Goal: Complete application form

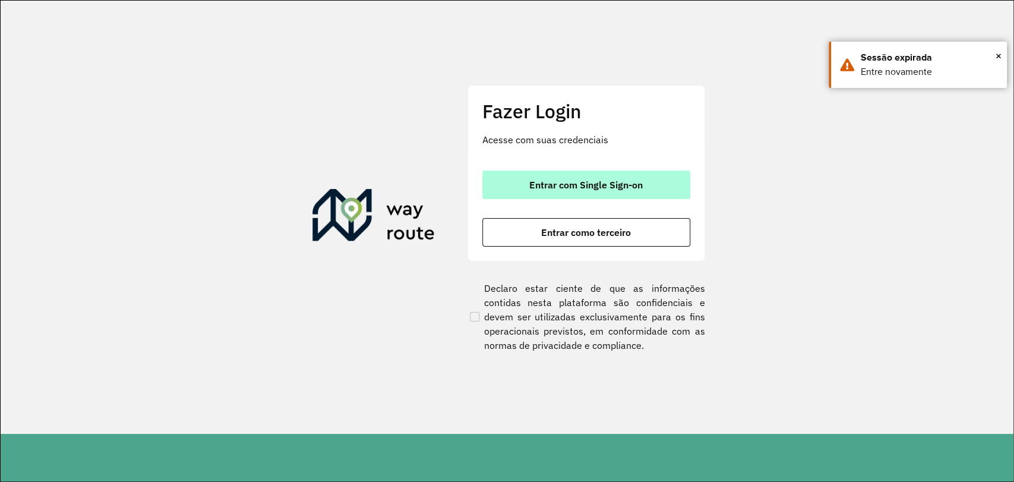
click at [558, 180] on span "Entrar com Single Sign-on" at bounding box center [585, 185] width 113 height 10
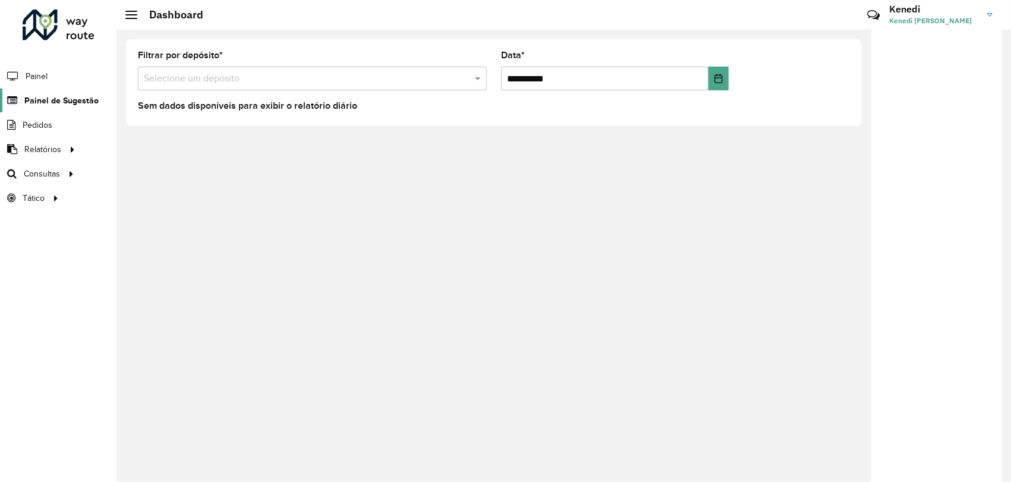
click at [55, 108] on link "Painel de Sugestão" at bounding box center [49, 101] width 99 height 24
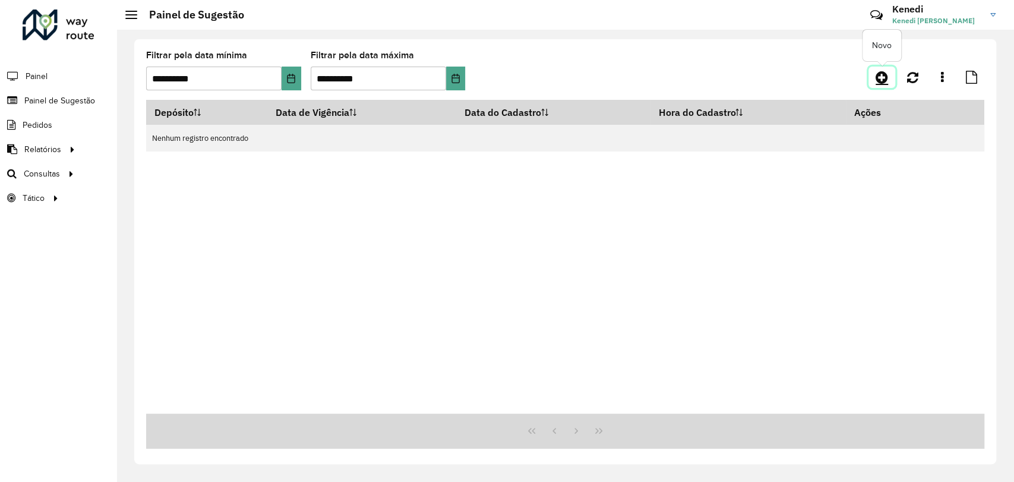
click at [884, 77] on icon at bounding box center [882, 77] width 12 height 14
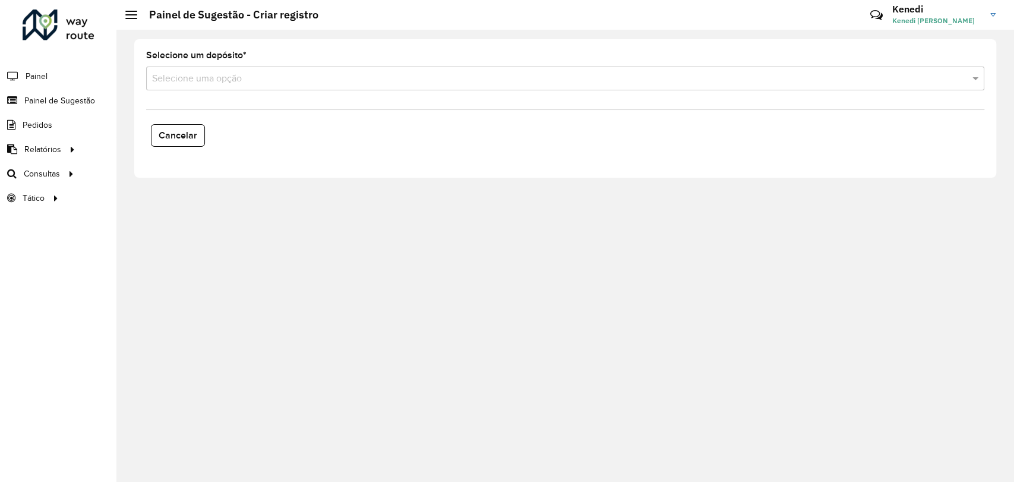
click at [339, 85] on input "text" at bounding box center [553, 79] width 803 height 14
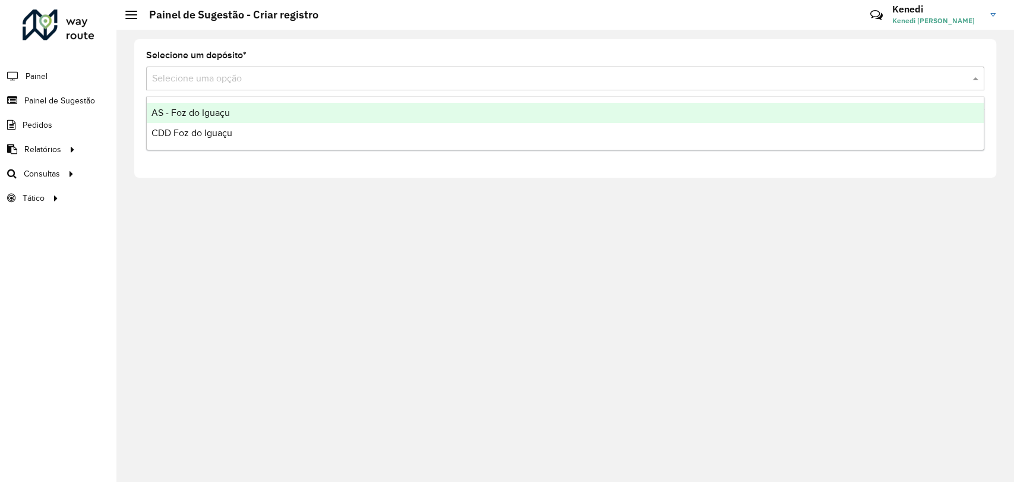
click at [188, 111] on span "AS - Foz do Iguaçu" at bounding box center [191, 113] width 78 height 10
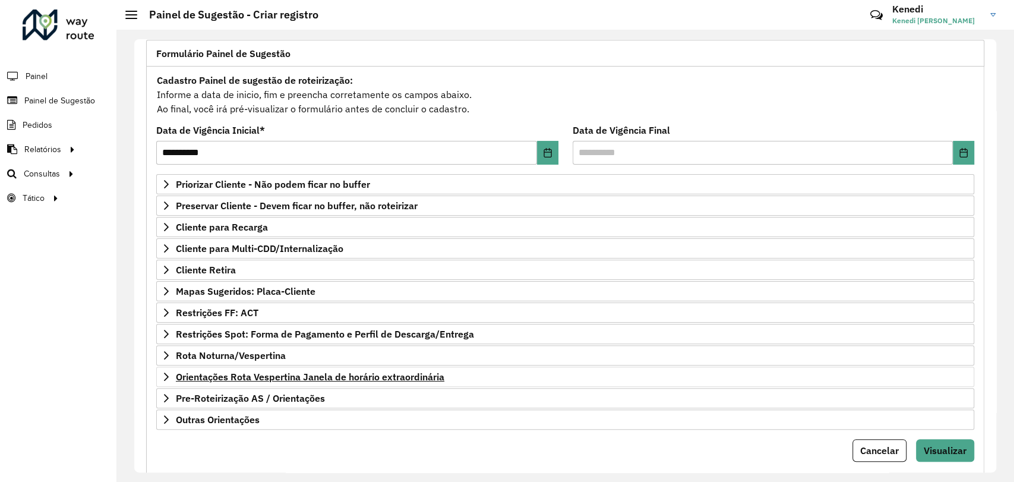
scroll to position [108, 0]
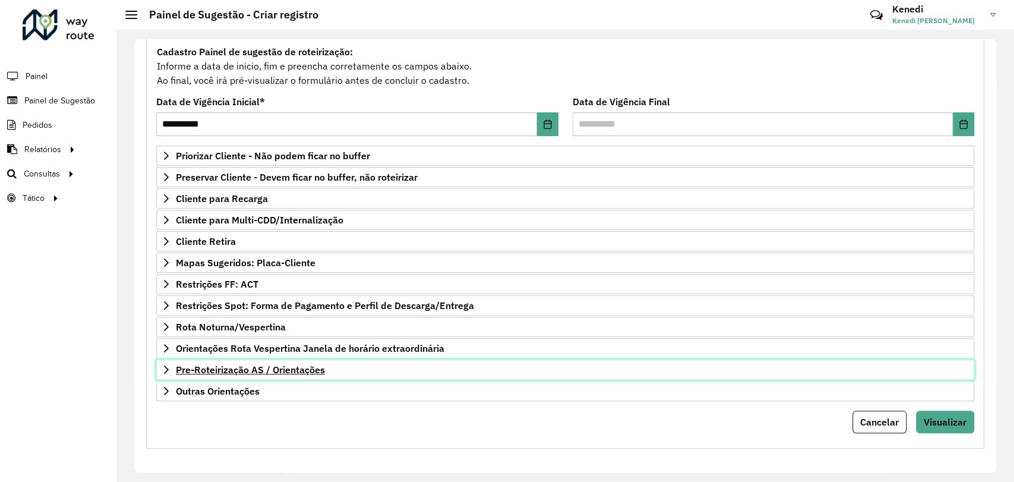
click at [169, 365] on icon at bounding box center [167, 370] width 10 height 10
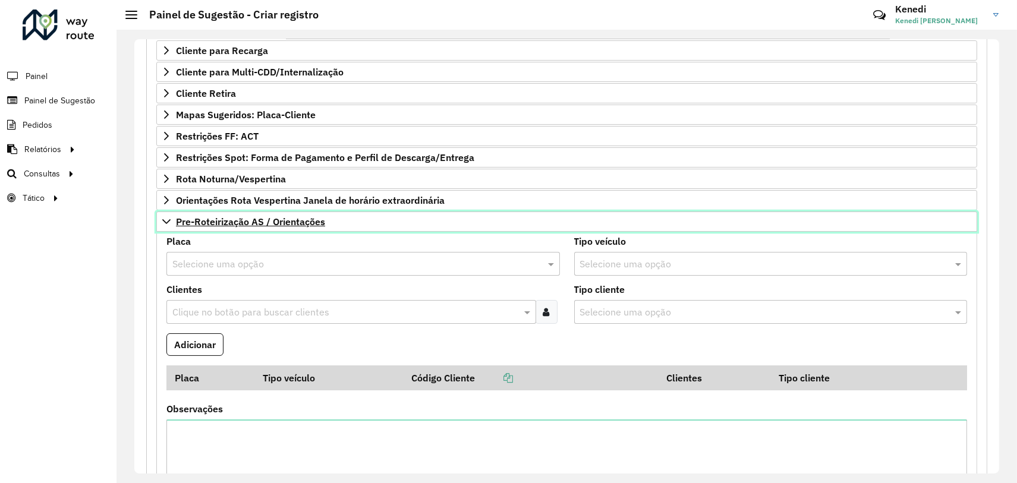
scroll to position [264, 0]
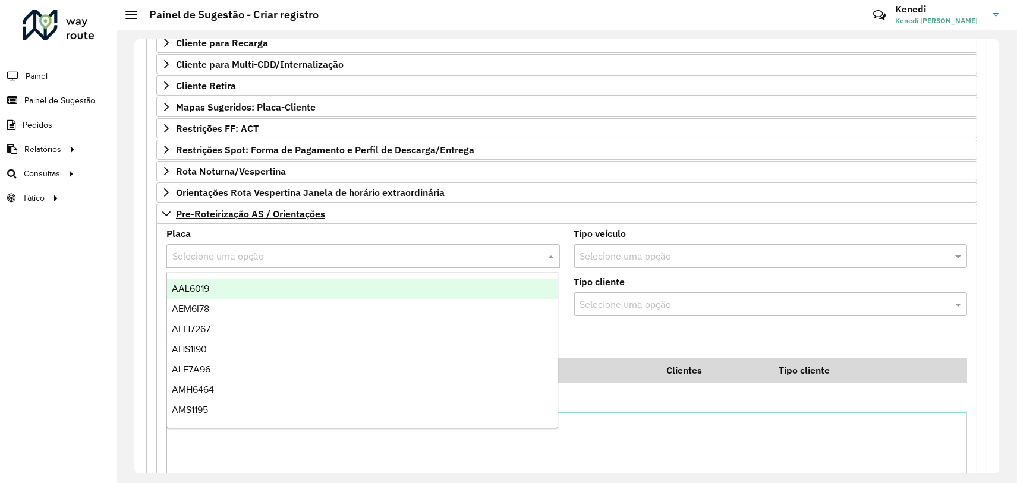
click at [227, 254] on input "text" at bounding box center [351, 257] width 358 height 14
type input "**"
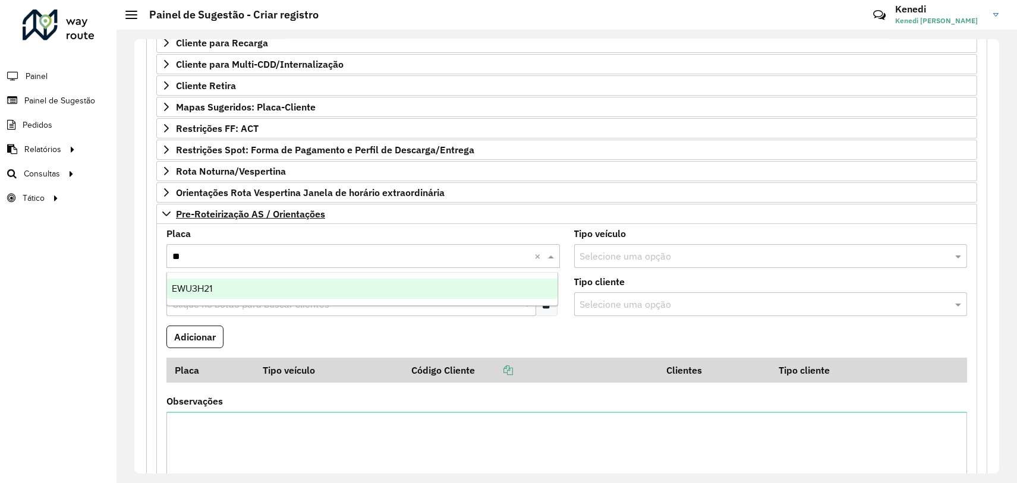
click at [212, 284] on span "EWU3H21" at bounding box center [192, 288] width 40 height 10
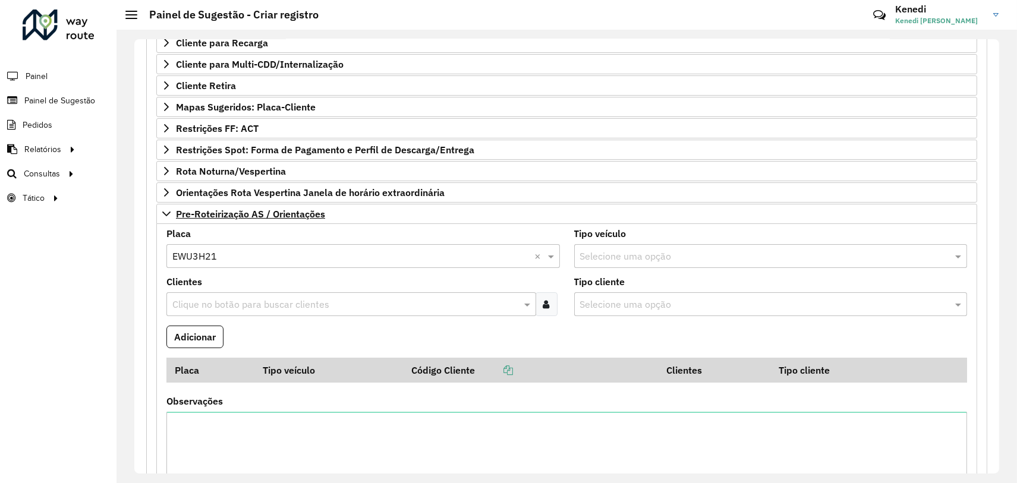
click at [212, 298] on input "text" at bounding box center [345, 305] width 352 height 14
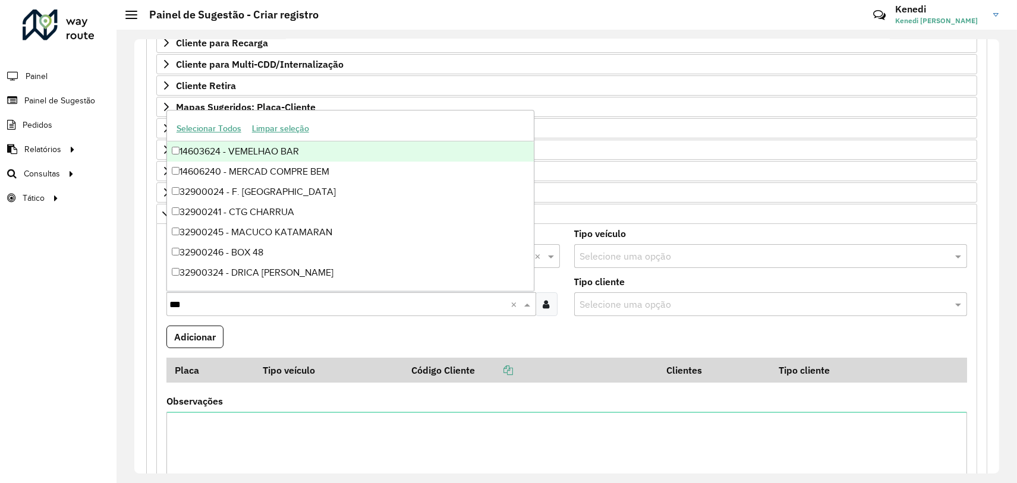
type input "****"
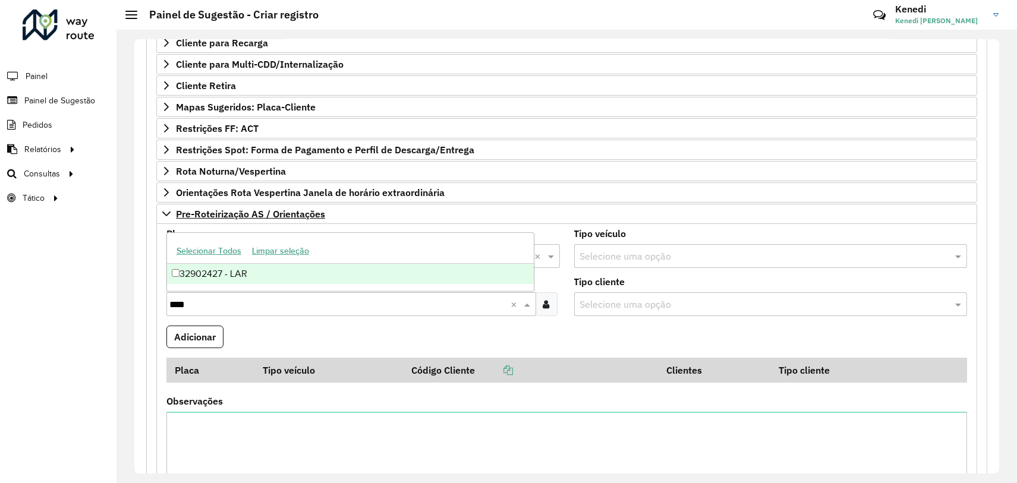
click at [185, 276] on div "32902427 - LAR" at bounding box center [350, 274] width 367 height 20
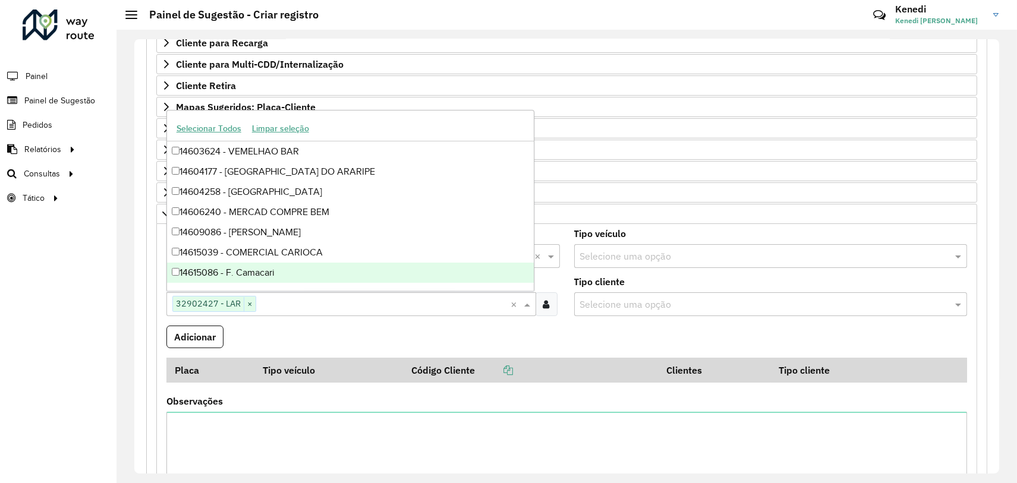
click at [295, 301] on input "text" at bounding box center [383, 305] width 255 height 14
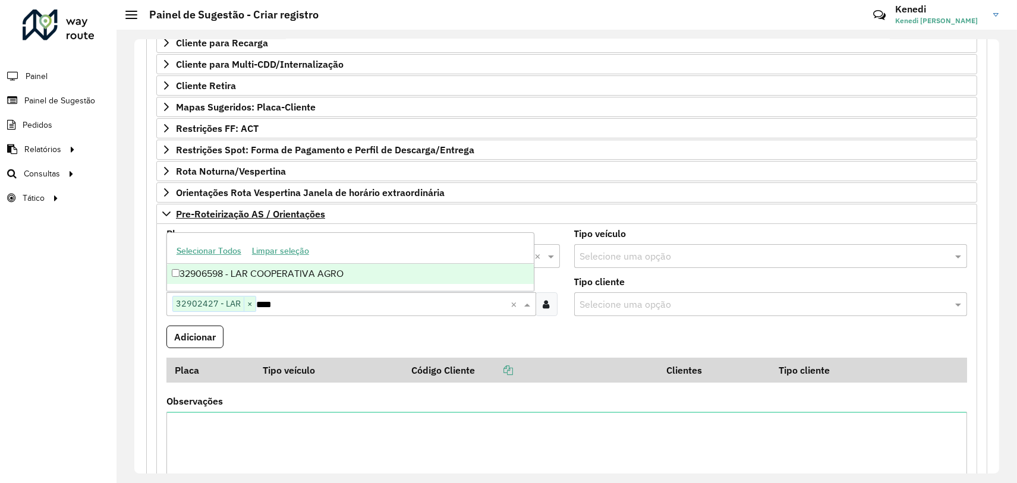
type input "****"
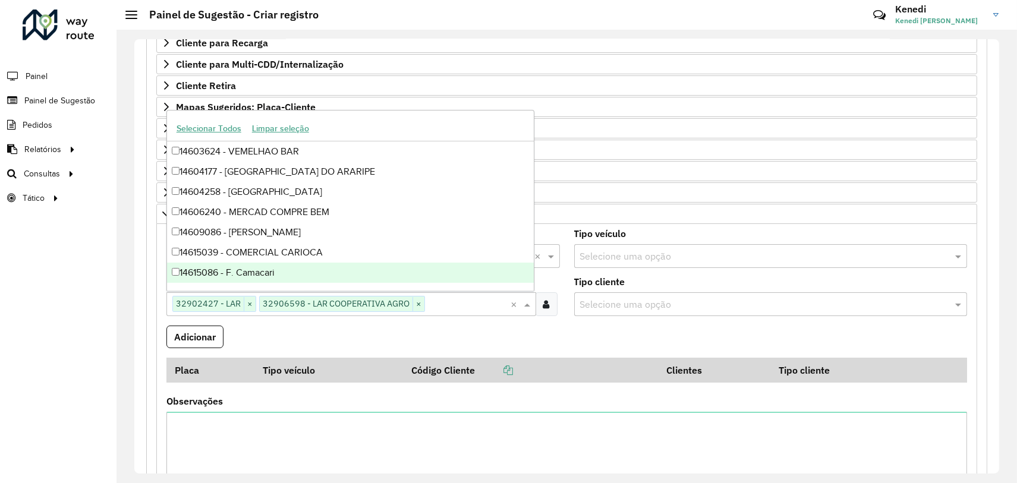
click at [393, 340] on formly-field "Adicionar" at bounding box center [566, 342] width 815 height 32
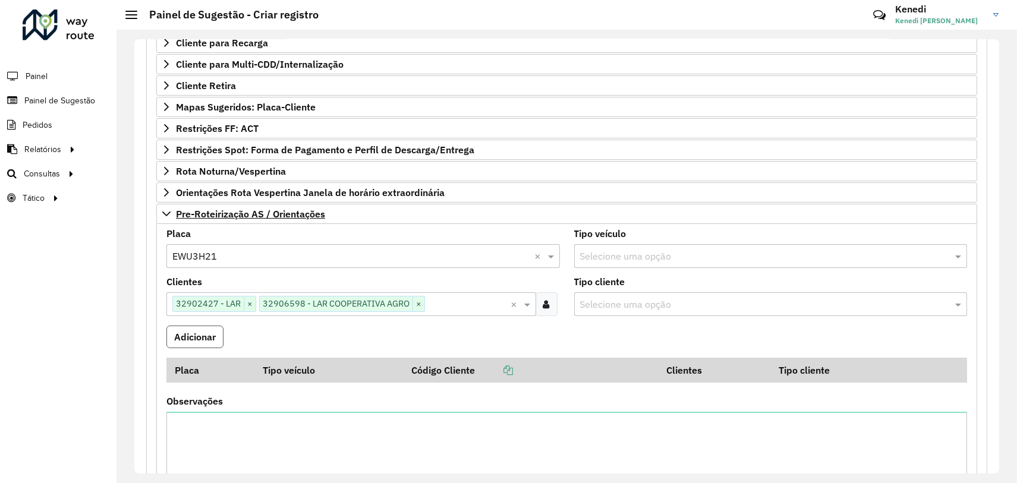
click at [204, 329] on button "Adicionar" at bounding box center [194, 337] width 57 height 23
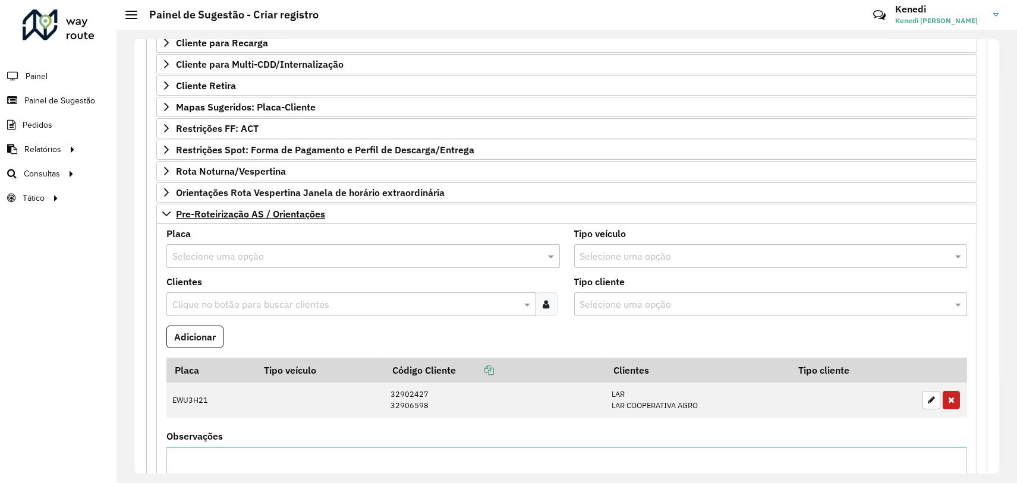
click at [222, 256] on input "text" at bounding box center [351, 257] width 358 height 14
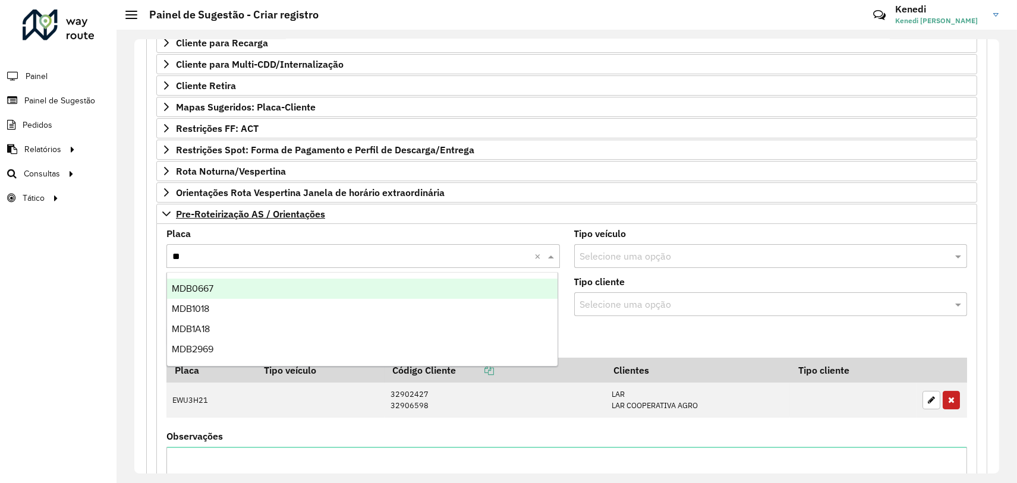
type input "***"
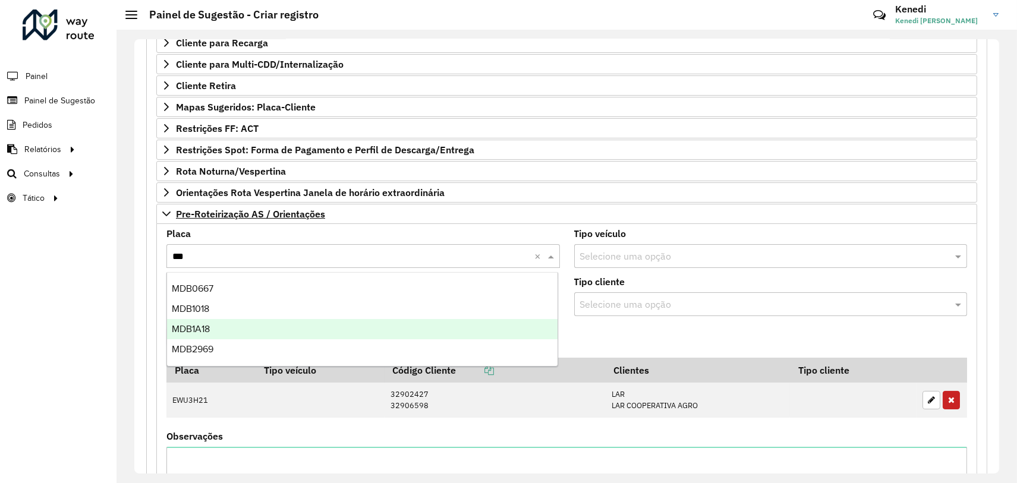
click at [212, 322] on div "MDB1A18" at bounding box center [362, 329] width 390 height 20
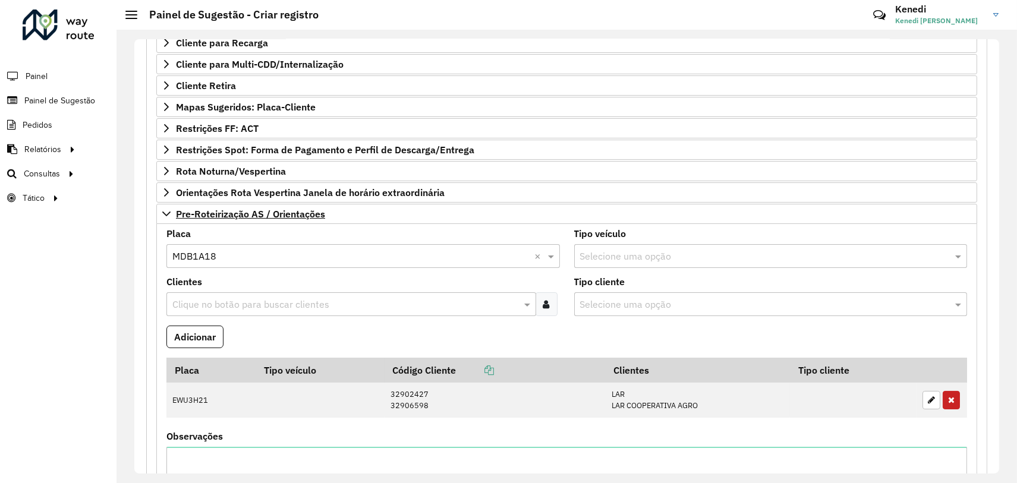
click at [212, 292] on div "Clique no botão para buscar clientes" at bounding box center [351, 304] width 370 height 24
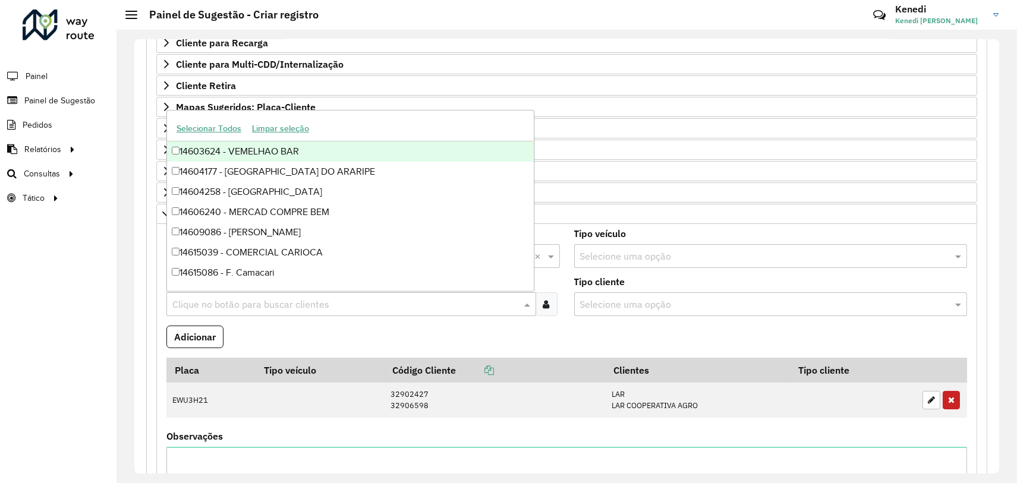
click at [212, 299] on input "text" at bounding box center [345, 305] width 352 height 14
type input "***"
click at [185, 153] on div "32900730 - SUPERMERCADOS IRANI" at bounding box center [350, 151] width 367 height 20
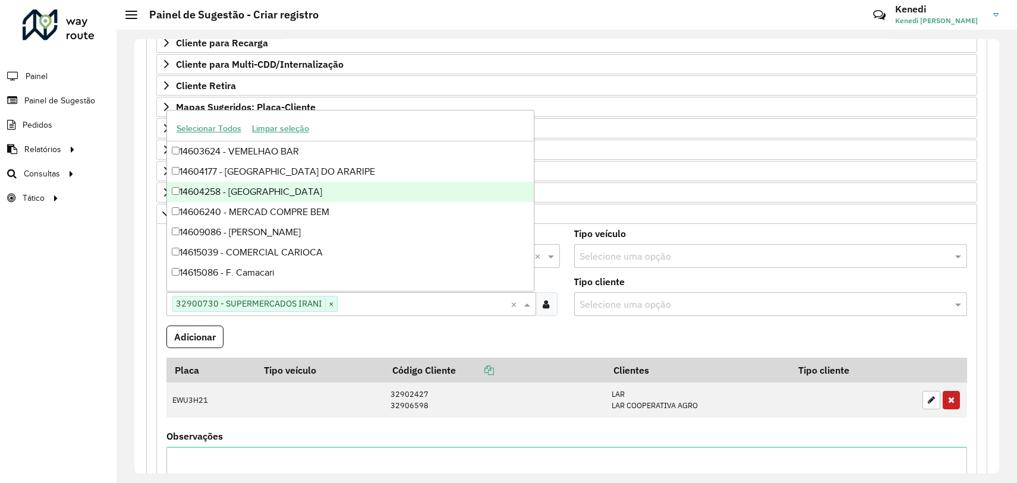
click at [573, 346] on formly-field "Adicionar" at bounding box center [566, 342] width 815 height 32
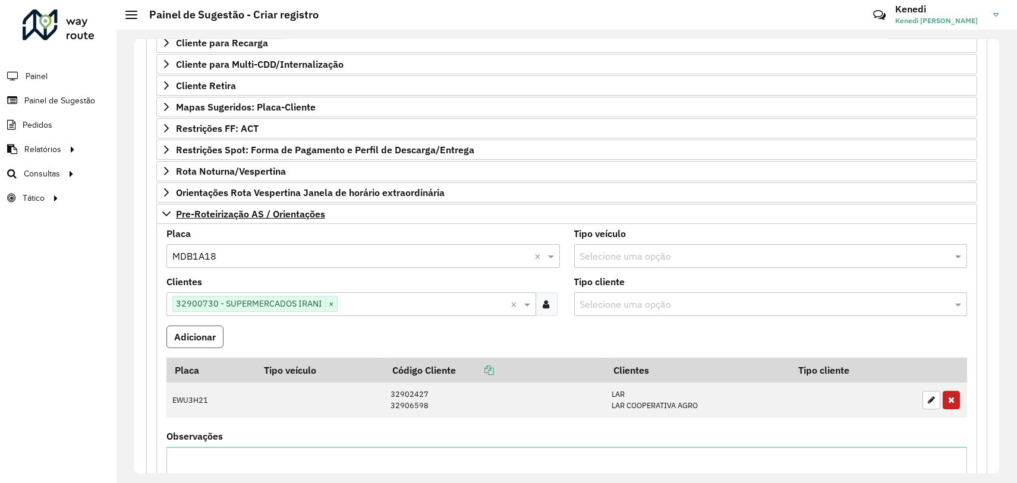
click at [200, 338] on button "Adicionar" at bounding box center [194, 337] width 57 height 23
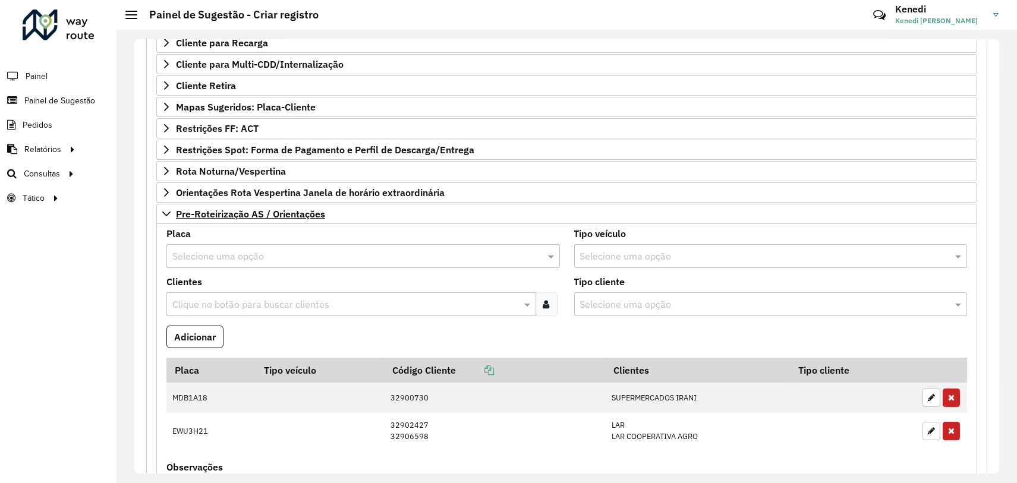
click at [216, 261] on div "Selecione uma opção" at bounding box center [362, 256] width 393 height 24
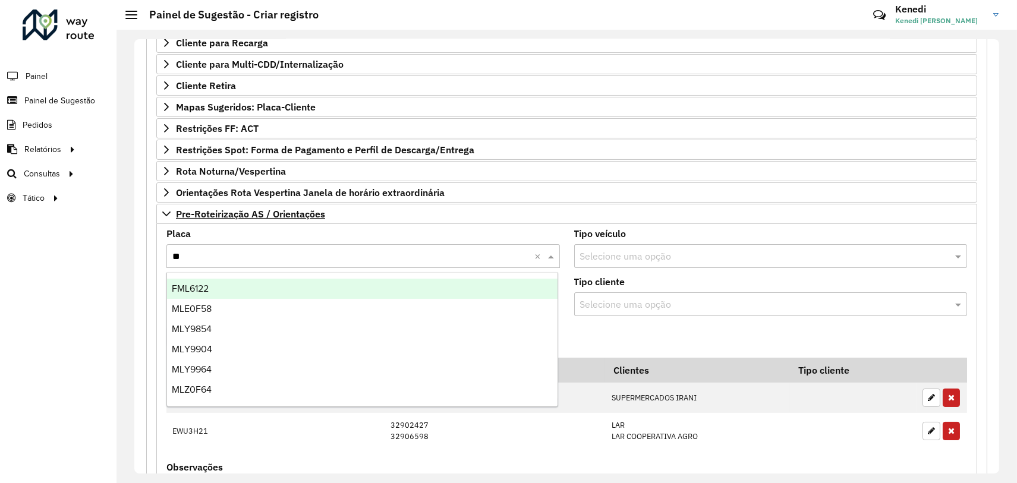
type input "***"
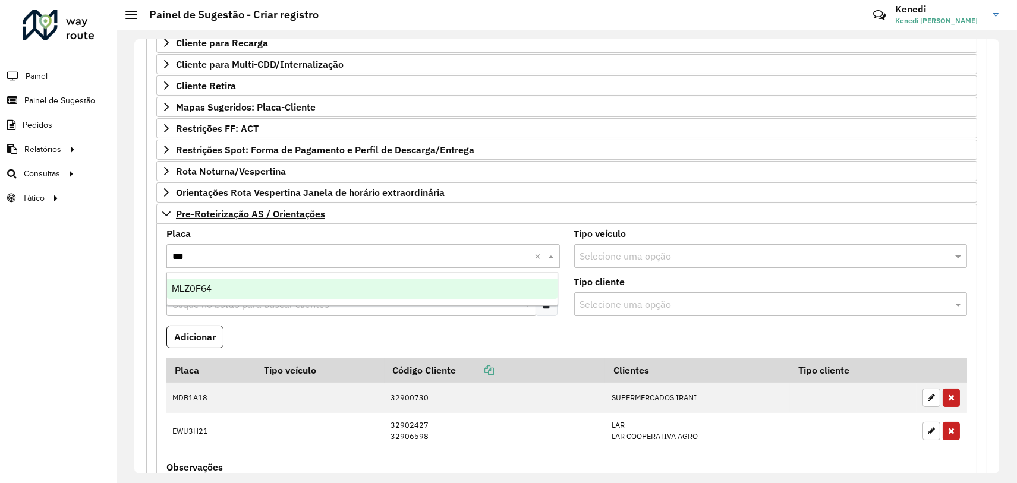
click at [205, 286] on span "MLZ0F64" at bounding box center [192, 288] width 40 height 10
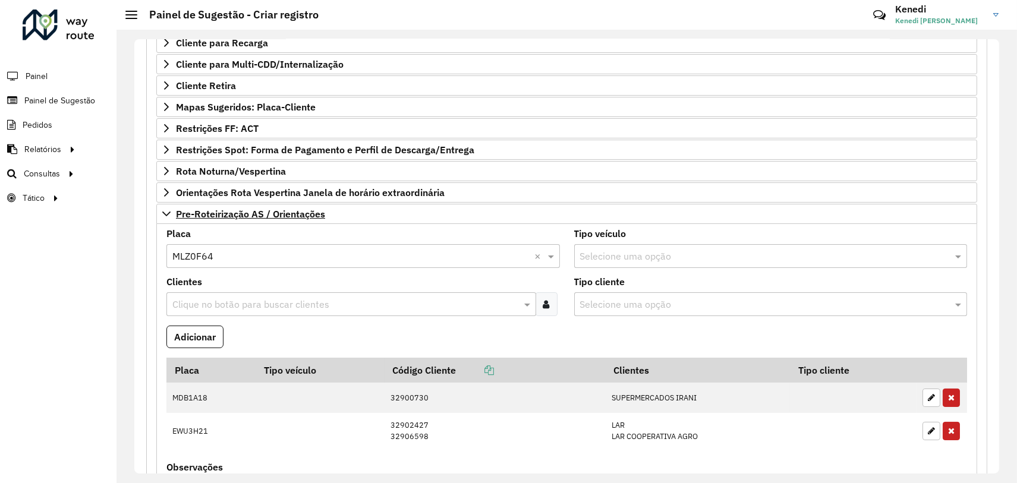
click at [204, 298] on input "text" at bounding box center [345, 305] width 352 height 14
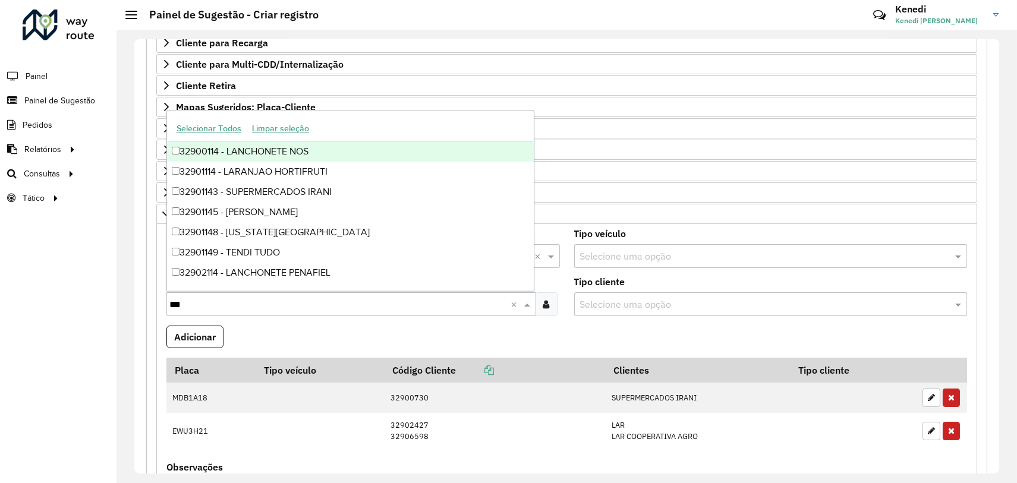
type input "****"
click at [183, 152] on div "32901143 - SUPERMERCADOS IRANI" at bounding box center [350, 151] width 367 height 20
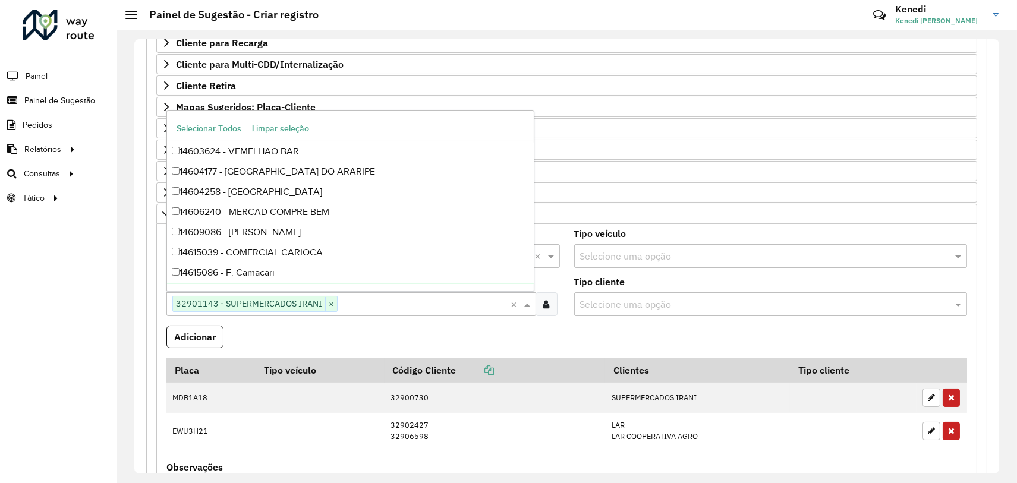
click at [377, 326] on formly-field "Adicionar" at bounding box center [566, 342] width 815 height 32
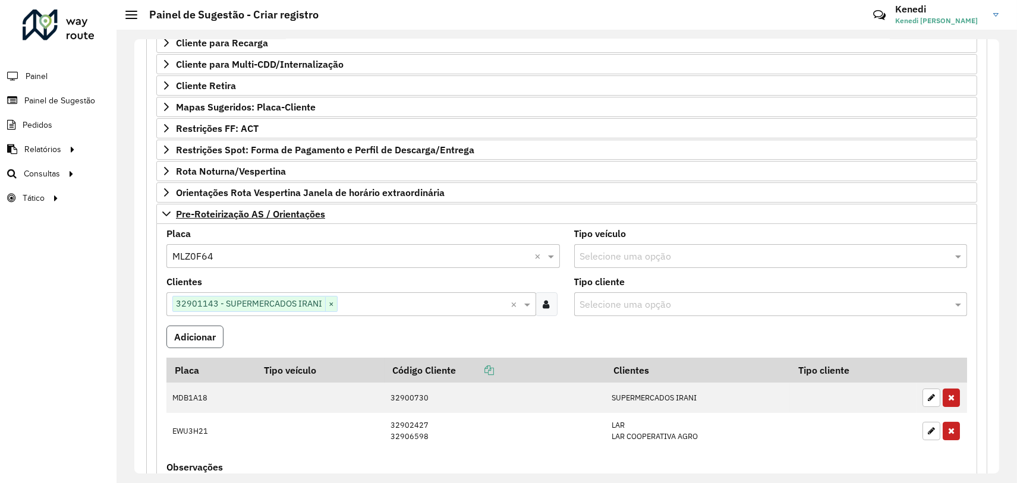
click at [194, 335] on button "Adicionar" at bounding box center [194, 337] width 57 height 23
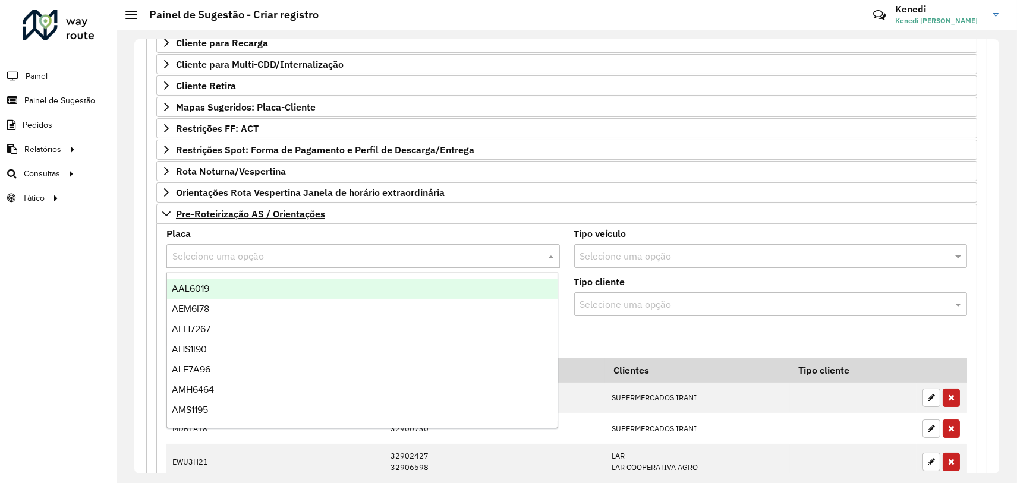
click at [206, 245] on div "Selecione uma opção" at bounding box center [362, 256] width 393 height 24
click at [206, 250] on input "*" at bounding box center [351, 257] width 358 height 14
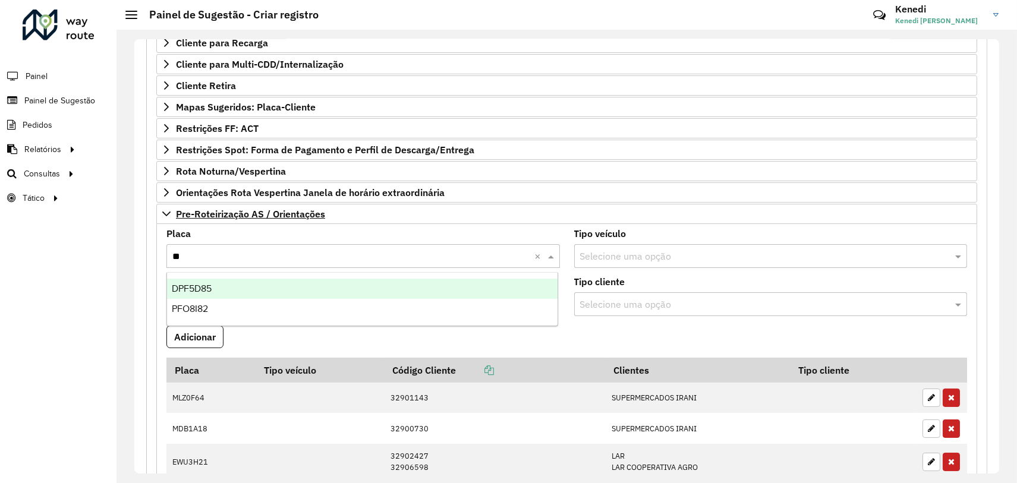
type input "***"
click at [198, 289] on span "PFO8I82" at bounding box center [190, 288] width 36 height 10
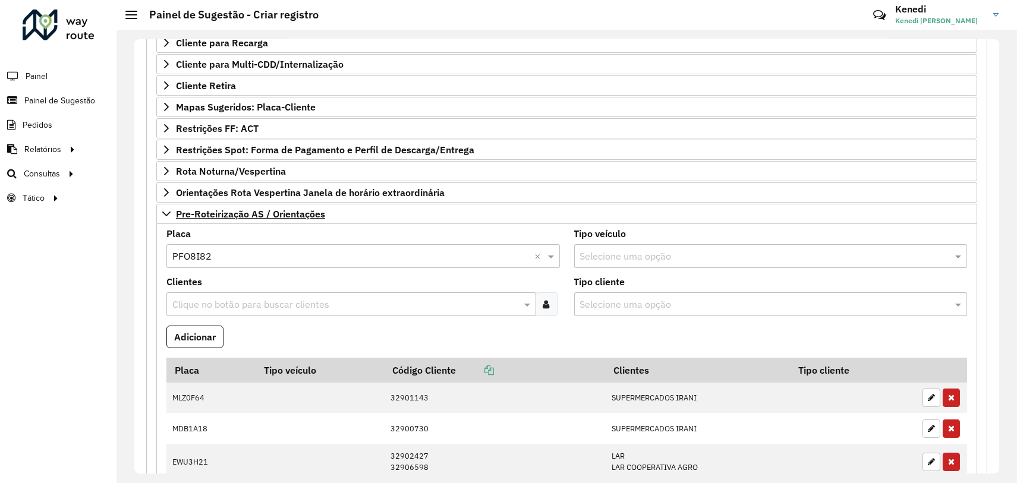
click at [197, 303] on input "text" at bounding box center [345, 305] width 352 height 14
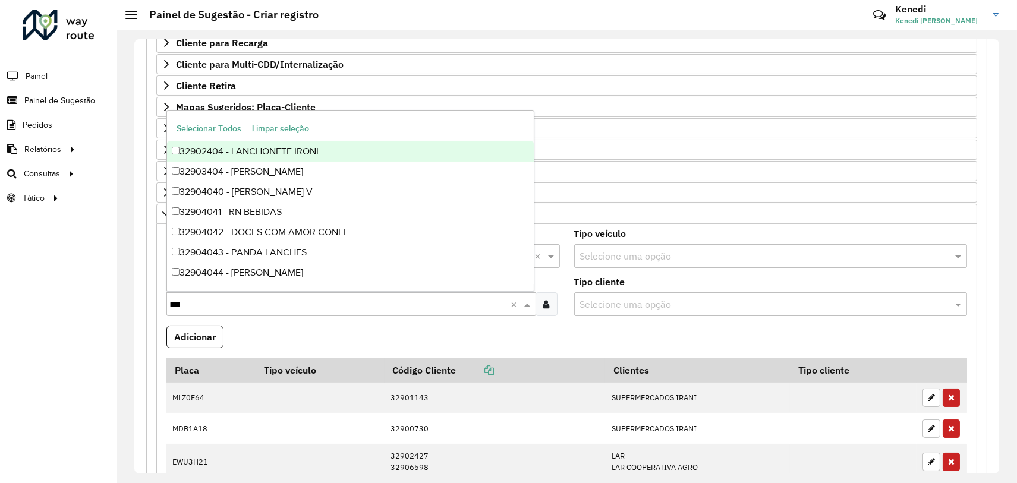
type input "****"
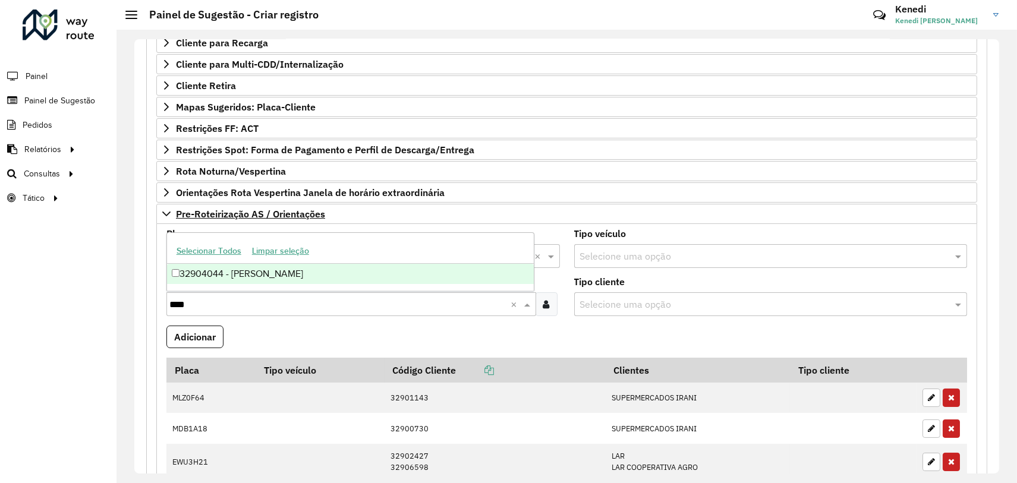
click at [195, 273] on div "32904044 - [PERSON_NAME]" at bounding box center [350, 274] width 367 height 20
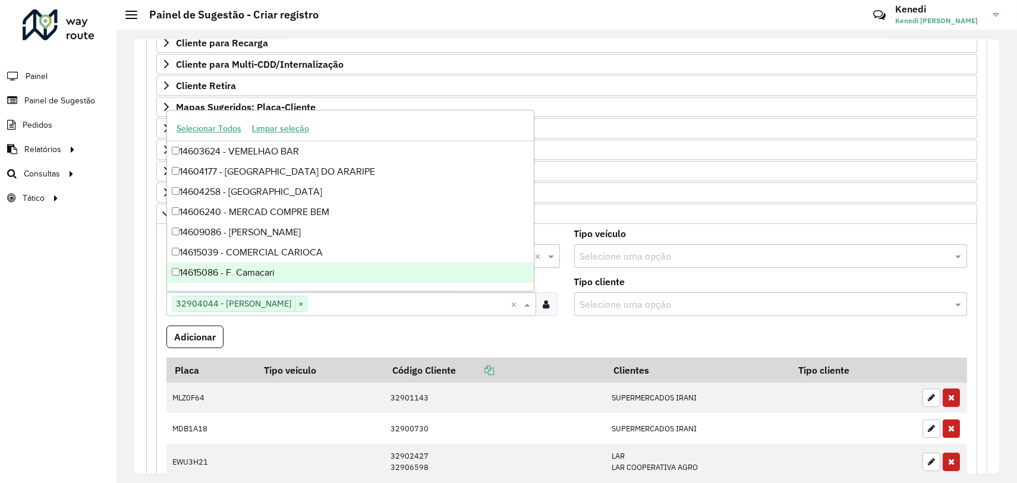
click at [263, 338] on formly-field "Adicionar" at bounding box center [566, 342] width 815 height 32
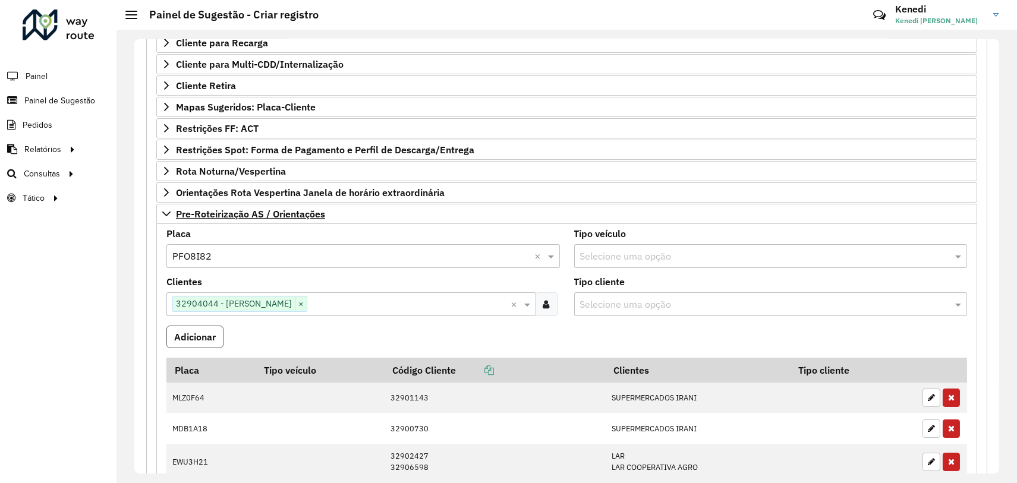
click at [192, 335] on button "Adicionar" at bounding box center [194, 337] width 57 height 23
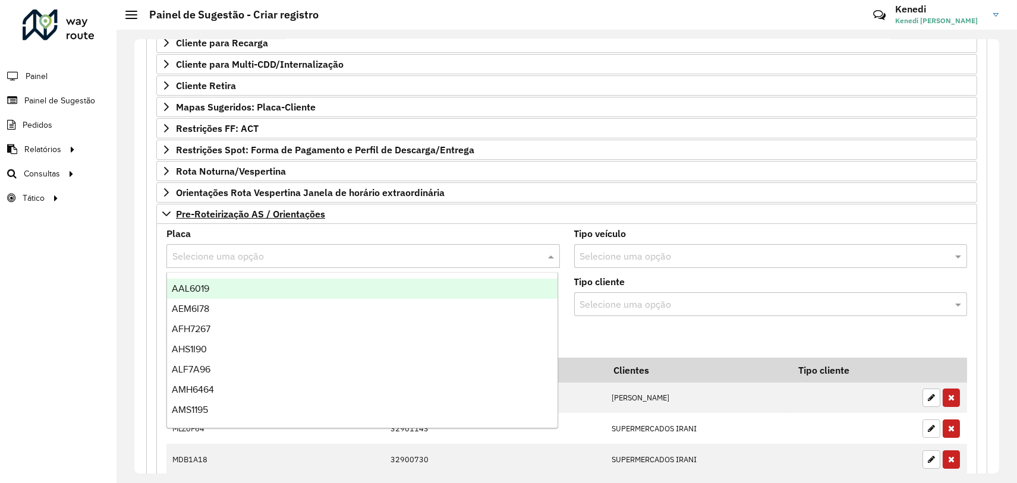
click at [238, 254] on input "text" at bounding box center [351, 257] width 358 height 14
type input "***"
click at [210, 283] on div "REC0001" at bounding box center [362, 289] width 390 height 20
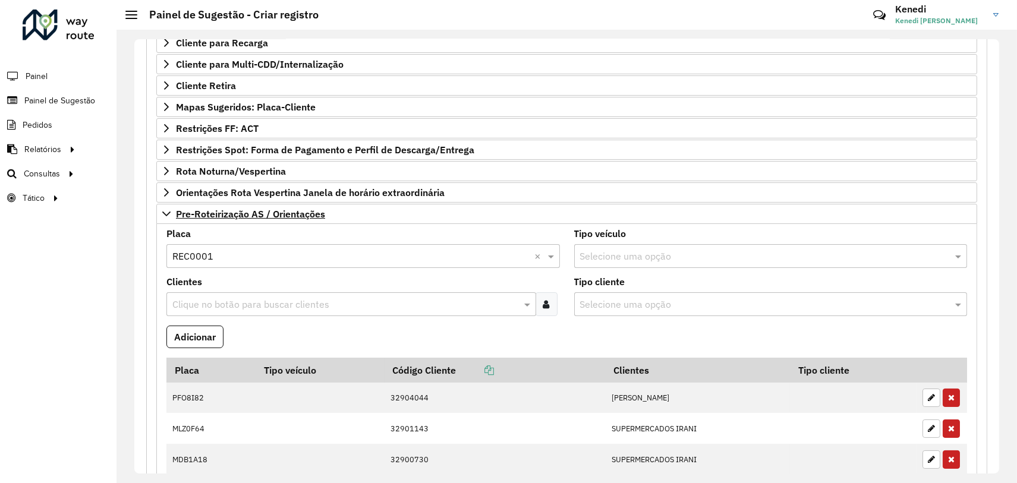
click at [209, 290] on div "Clientes Clique no botão para buscar clientes" at bounding box center [362, 296] width 393 height 39
click at [209, 299] on input "text" at bounding box center [345, 305] width 352 height 14
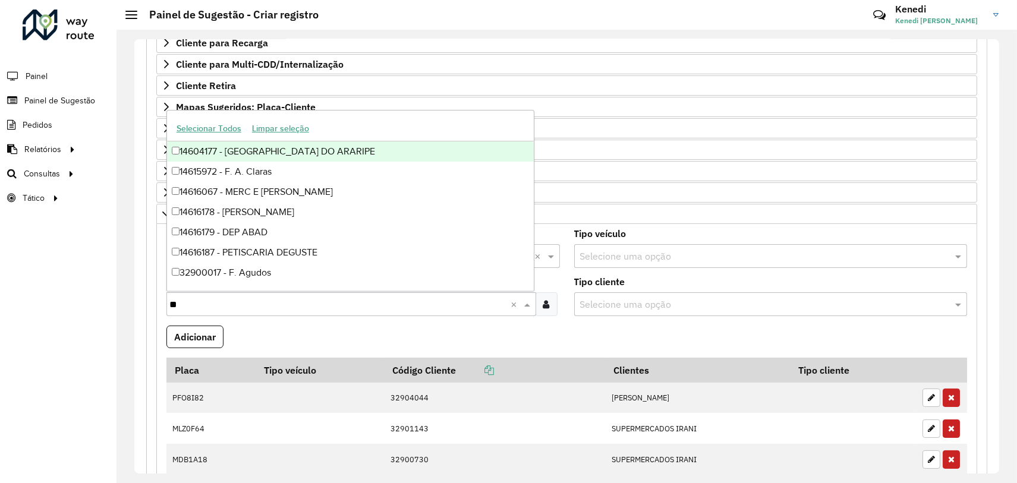
type input "***"
click at [184, 157] on div "32900725 - [PERSON_NAME] CIA L" at bounding box center [350, 151] width 367 height 20
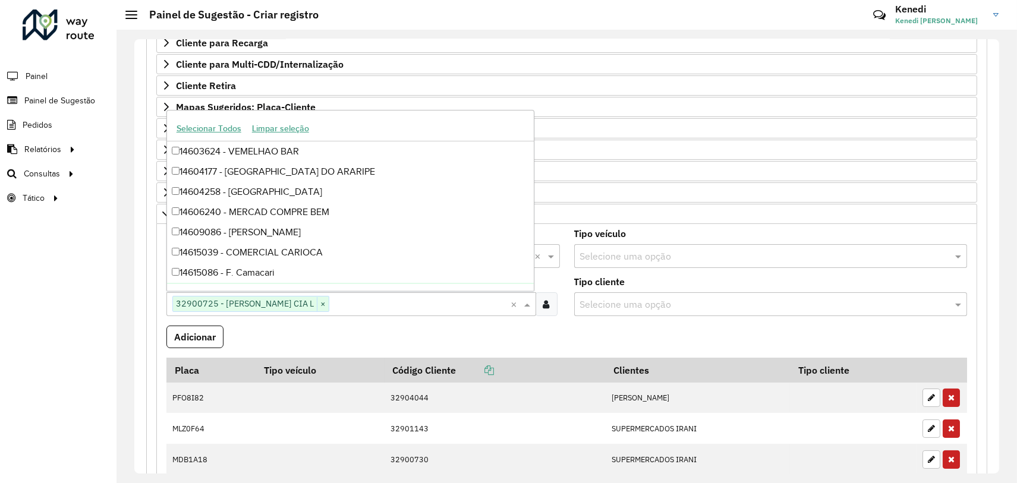
click at [312, 329] on formly-field "Adicionar" at bounding box center [566, 342] width 815 height 32
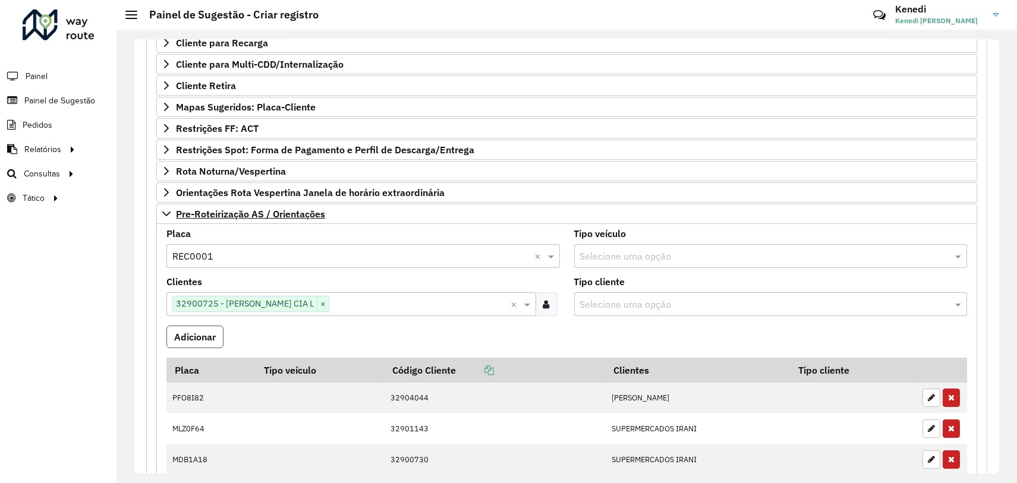
click at [190, 334] on button "Adicionar" at bounding box center [194, 337] width 57 height 23
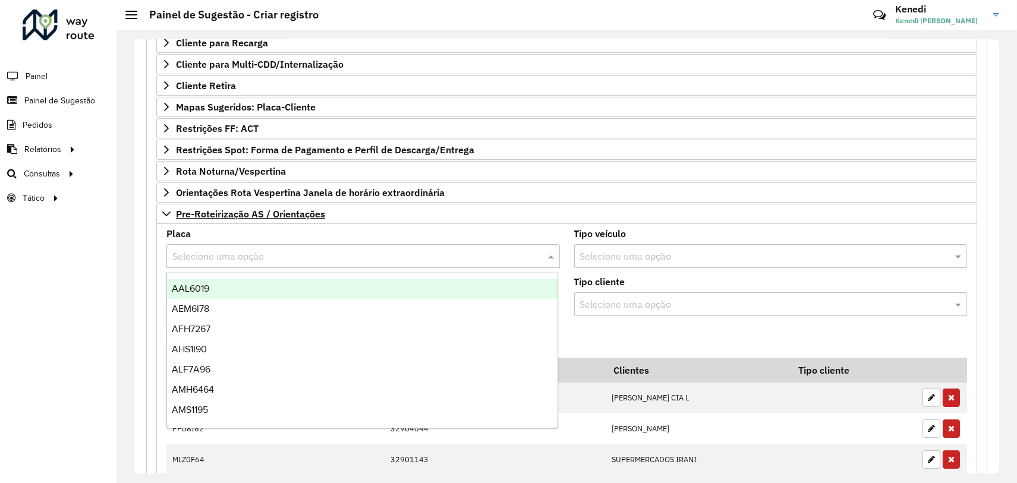
click at [204, 256] on input "text" at bounding box center [351, 257] width 358 height 14
type input "***"
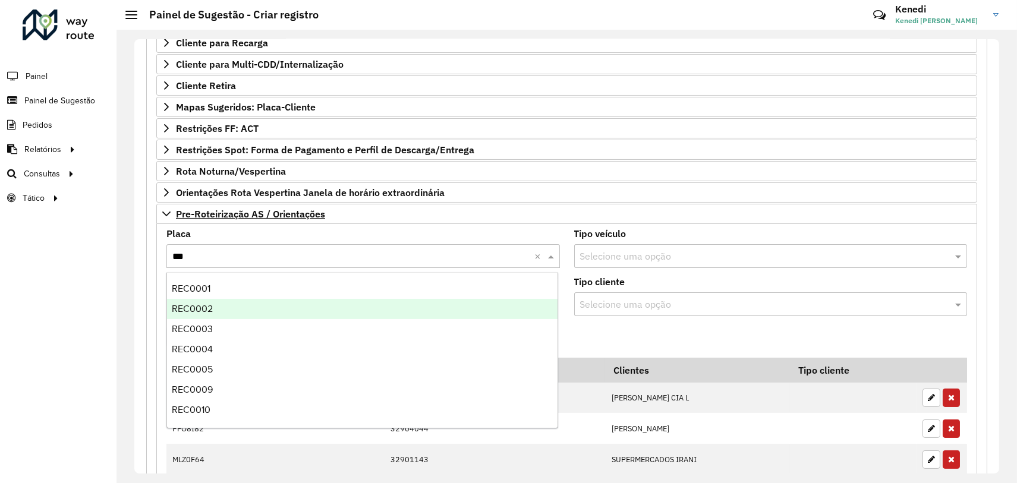
click at [201, 302] on div "REC0002" at bounding box center [362, 309] width 390 height 20
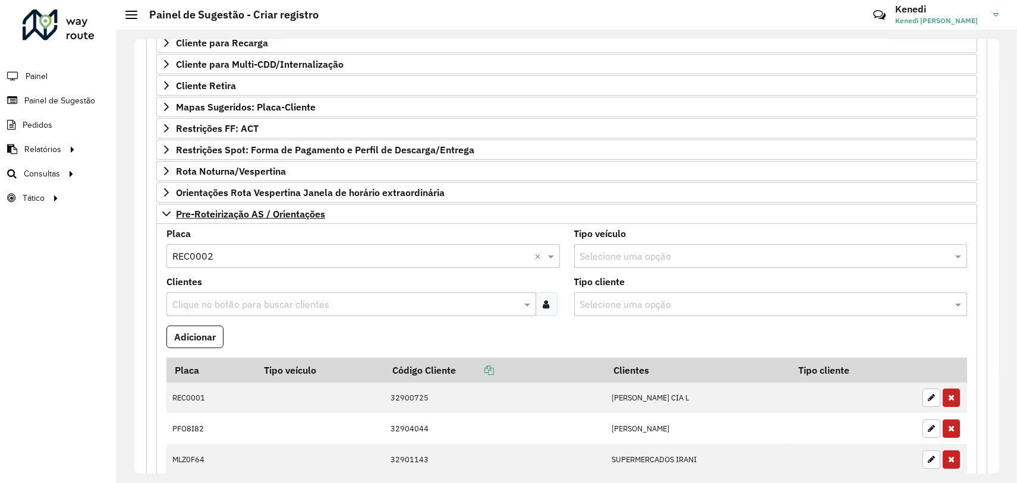
click at [212, 304] on input "text" at bounding box center [345, 305] width 352 height 14
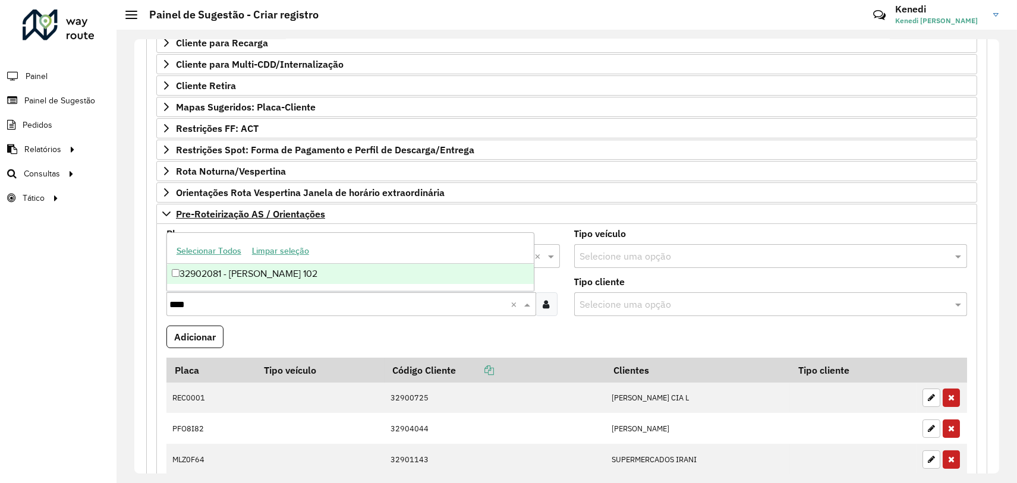
type input "****"
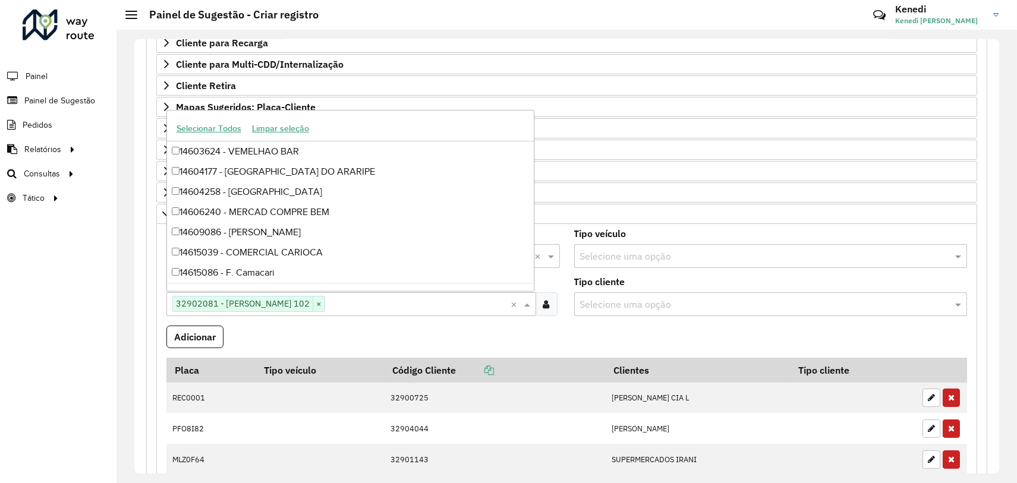
click at [250, 326] on formly-field "Adicionar" at bounding box center [566, 342] width 815 height 32
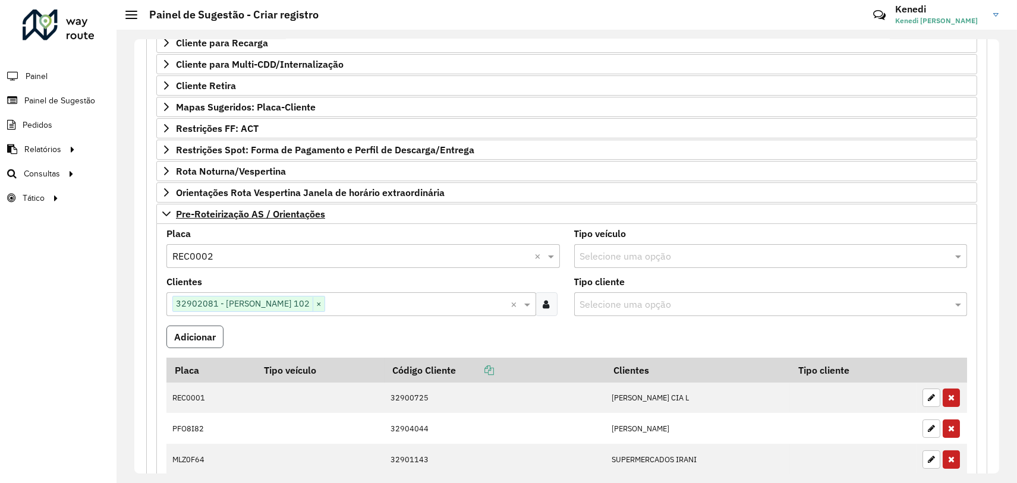
click at [210, 330] on button "Adicionar" at bounding box center [194, 337] width 57 height 23
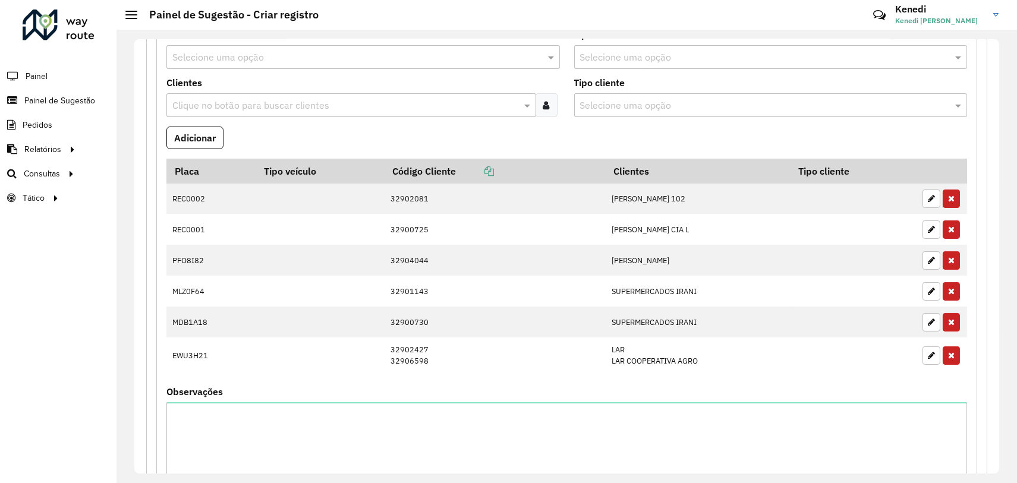
scroll to position [462, 0]
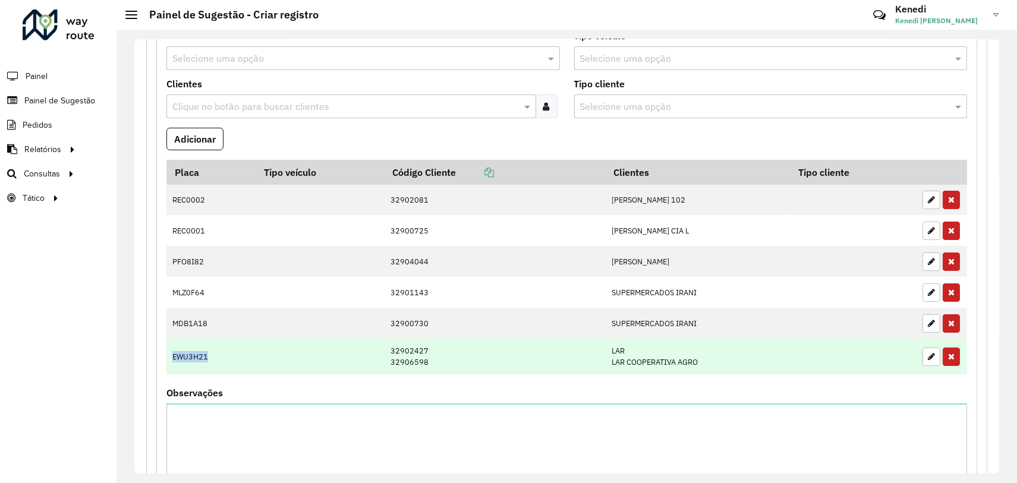
drag, startPoint x: 171, startPoint y: 353, endPoint x: 215, endPoint y: 365, distance: 45.0
click at [208, 359] on td "EWU3H21" at bounding box center [211, 356] width 90 height 35
click at [226, 368] on td "EWU3H21" at bounding box center [211, 356] width 90 height 35
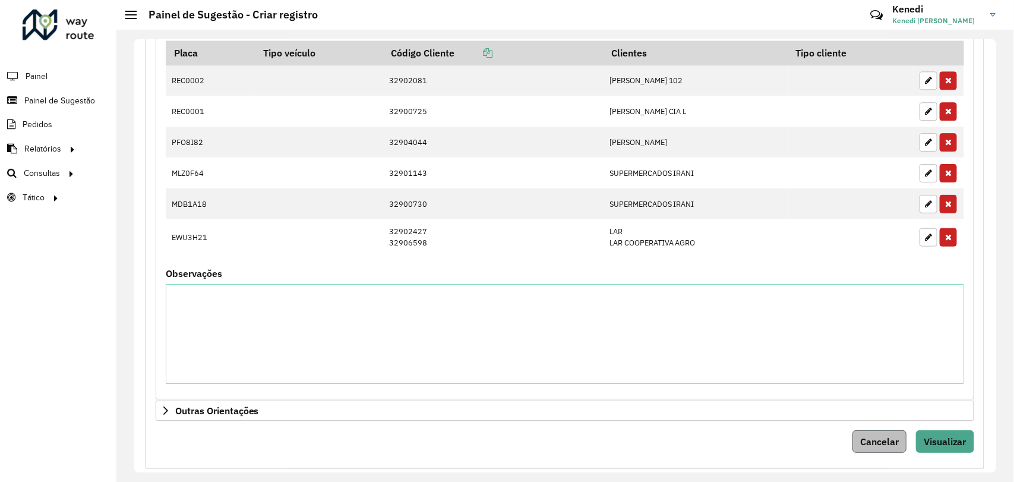
scroll to position [600, 0]
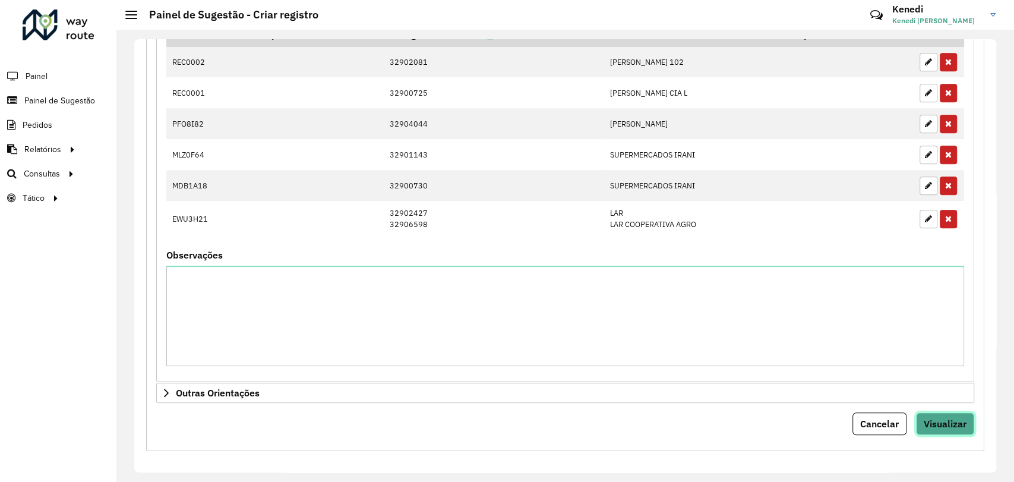
click at [944, 422] on span "Visualizar" at bounding box center [945, 424] width 43 height 12
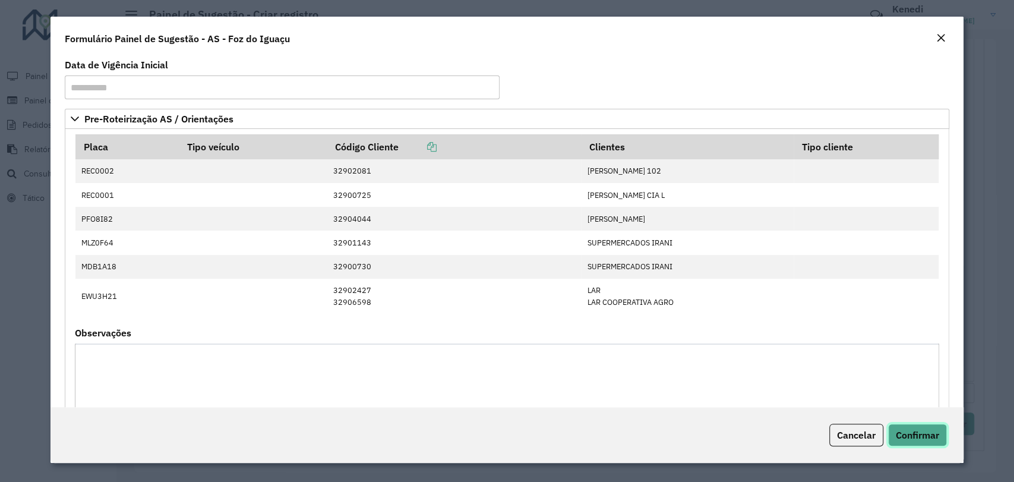
click at [920, 440] on span "Confirmar" at bounding box center [917, 435] width 43 height 12
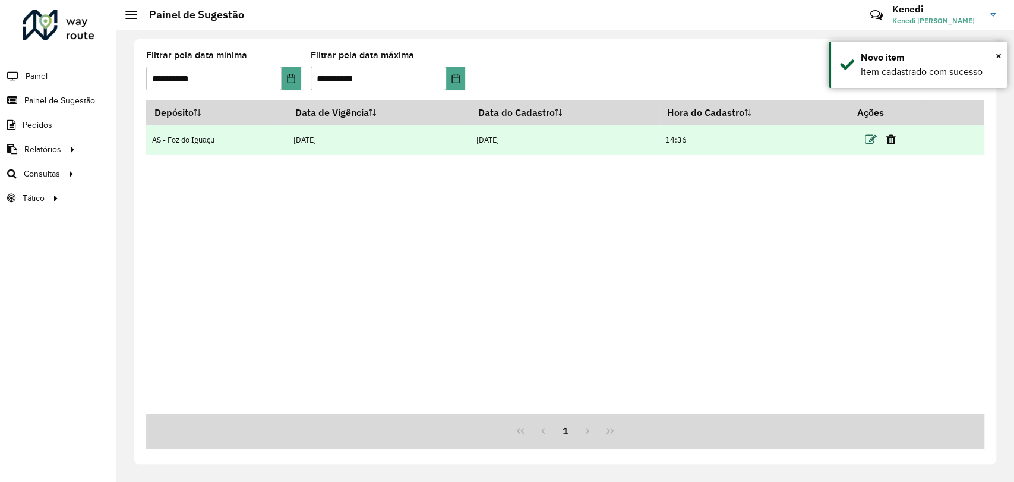
click at [871, 137] on icon at bounding box center [871, 140] width 12 height 12
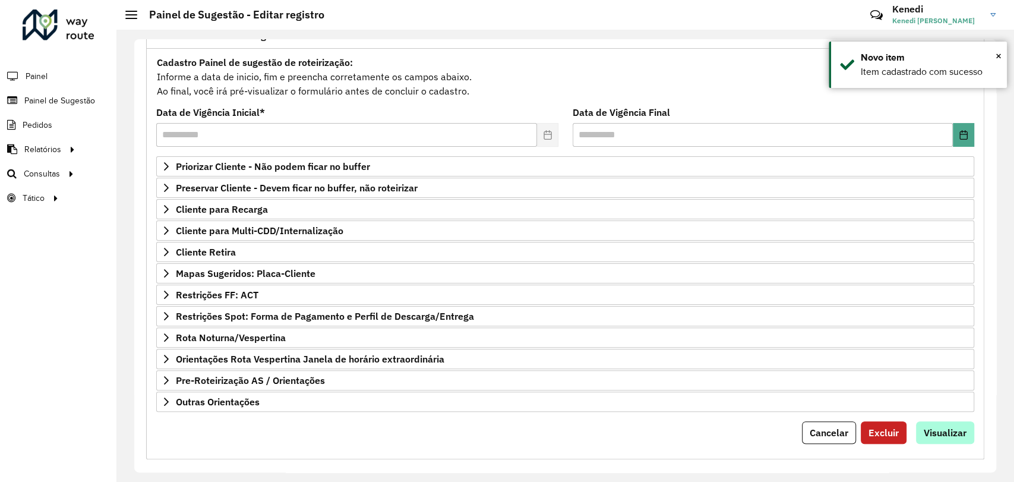
scroll to position [108, 0]
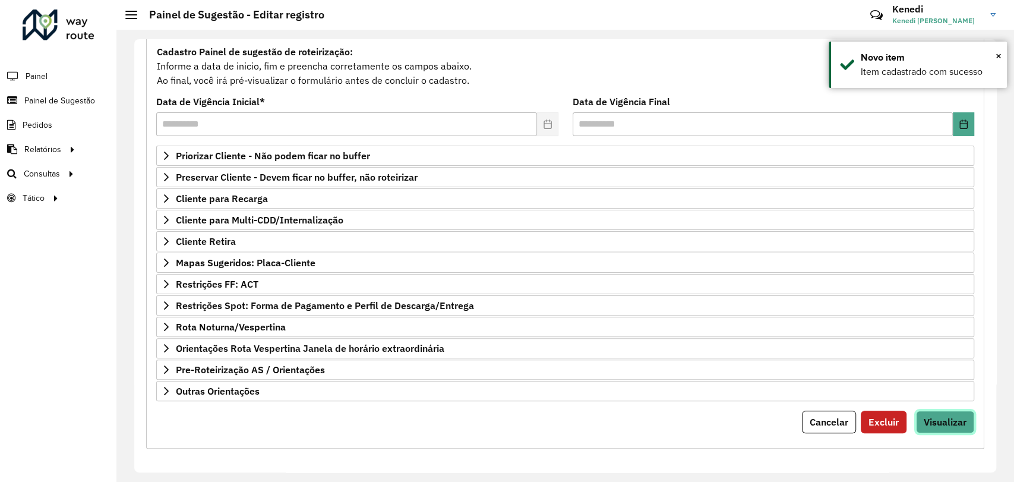
click at [935, 418] on span "Visualizar" at bounding box center [945, 422] width 43 height 12
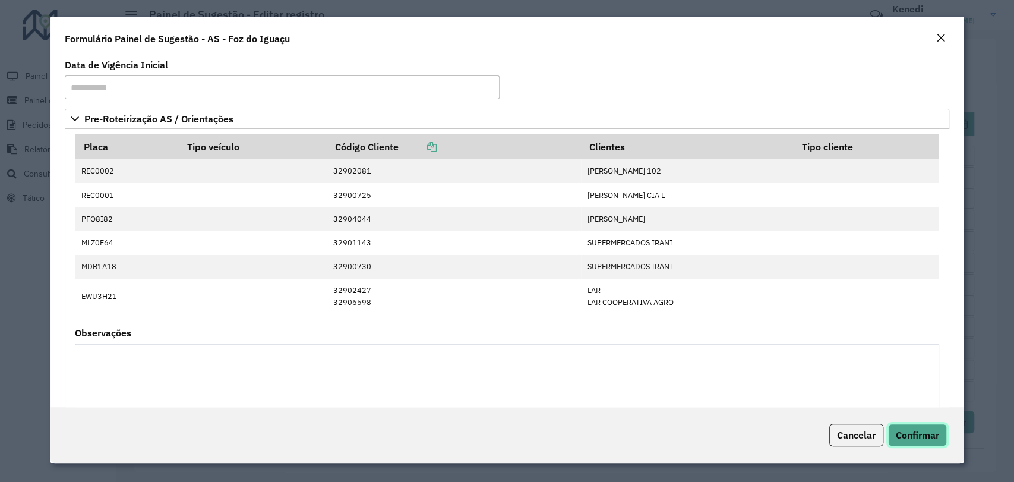
click at [934, 431] on span "Confirmar" at bounding box center [917, 435] width 43 height 12
